Goal: Go to known website: Access a specific website the user already knows

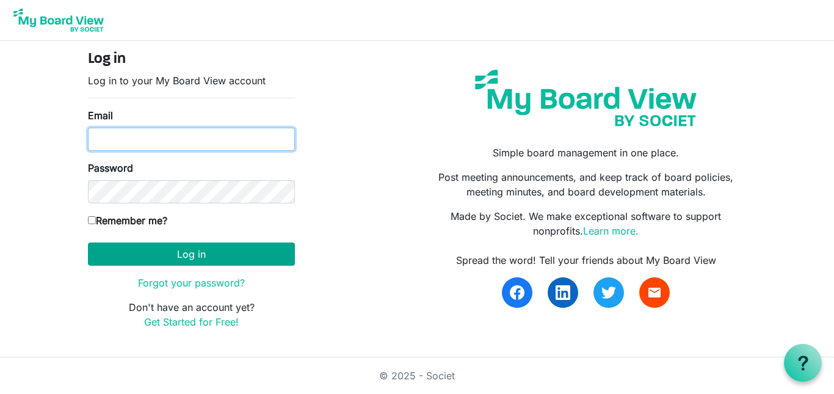
type input "[EMAIL_ADDRESS][DOMAIN_NAME]"
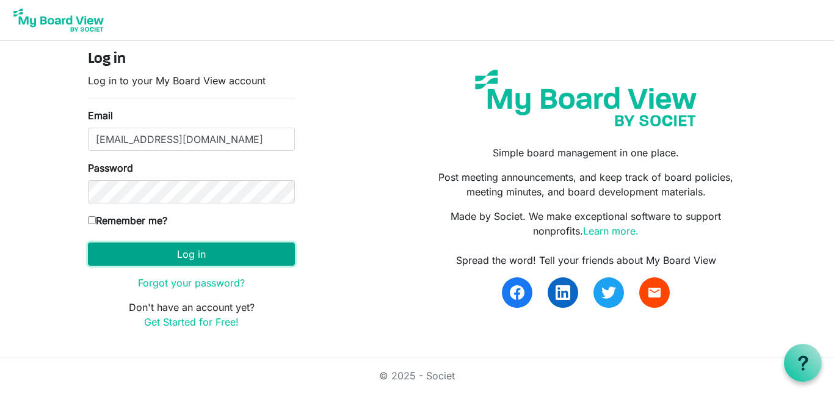
click at [168, 253] on button "Log in" at bounding box center [191, 253] width 207 height 23
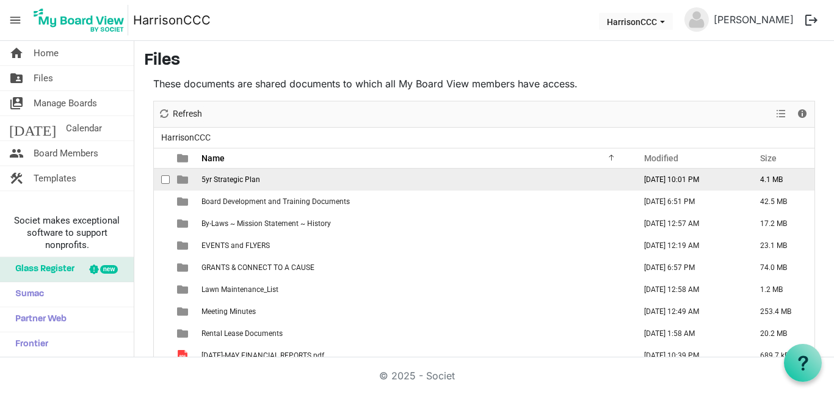
click at [216, 184] on td "5yr Strategic Plan" at bounding box center [414, 179] width 433 height 22
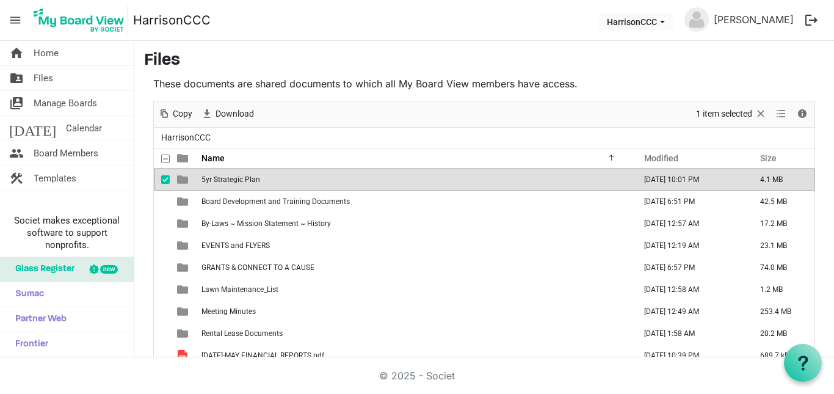
click at [216, 184] on td "5yr Strategic Plan" at bounding box center [414, 179] width 433 height 22
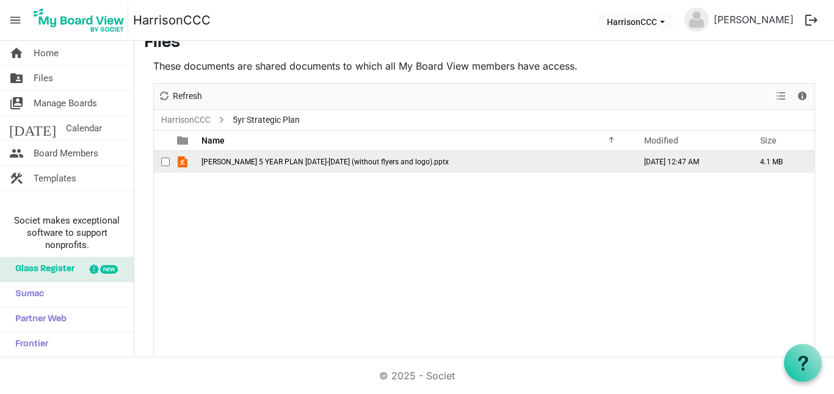
click at [308, 160] on span "[PERSON_NAME] 5 YEAR PLAN [DATE]-[DATE] (without flyers and logo).pptx" at bounding box center [324, 161] width 247 height 9
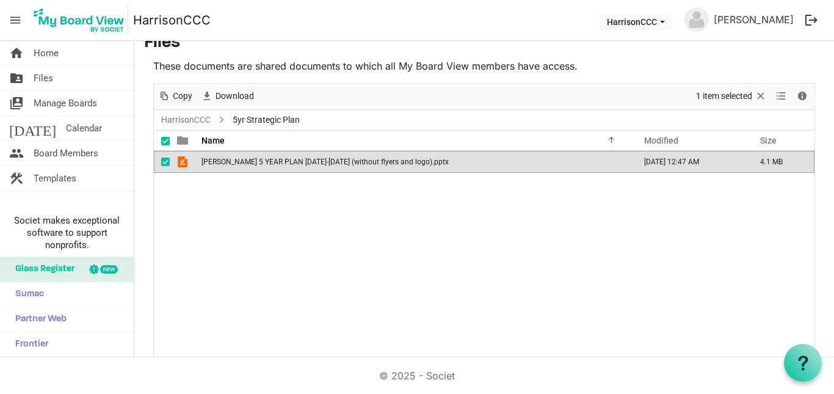
click at [308, 160] on span "HARRISON 5 YEAR PLAN 2025-2030 (without flyers and logo).pptx" at bounding box center [324, 161] width 247 height 9
